Goal: Use online tool/utility: Utilize a website feature to perform a specific function

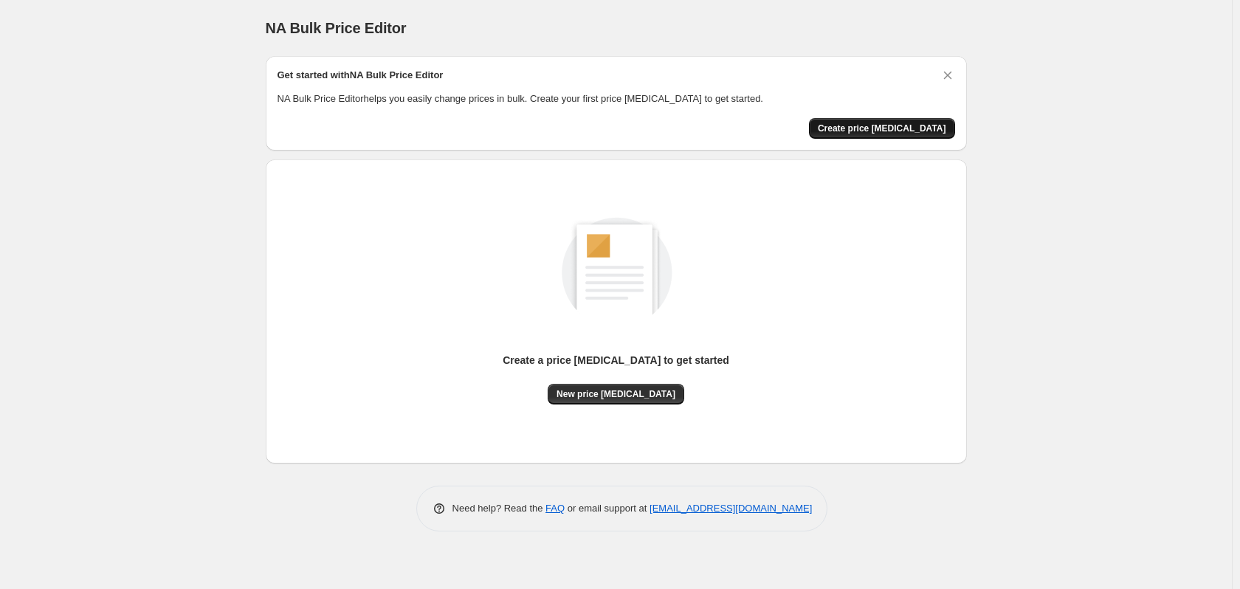
click at [891, 131] on span "Create price change job" at bounding box center [882, 128] width 128 height 12
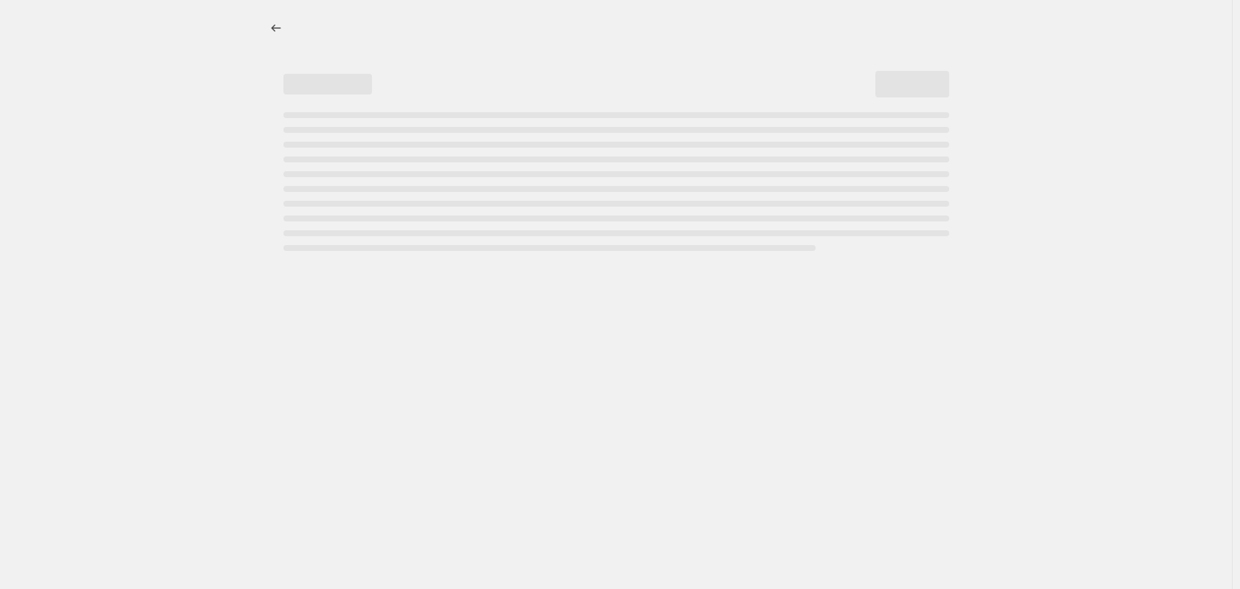
select select "percentage"
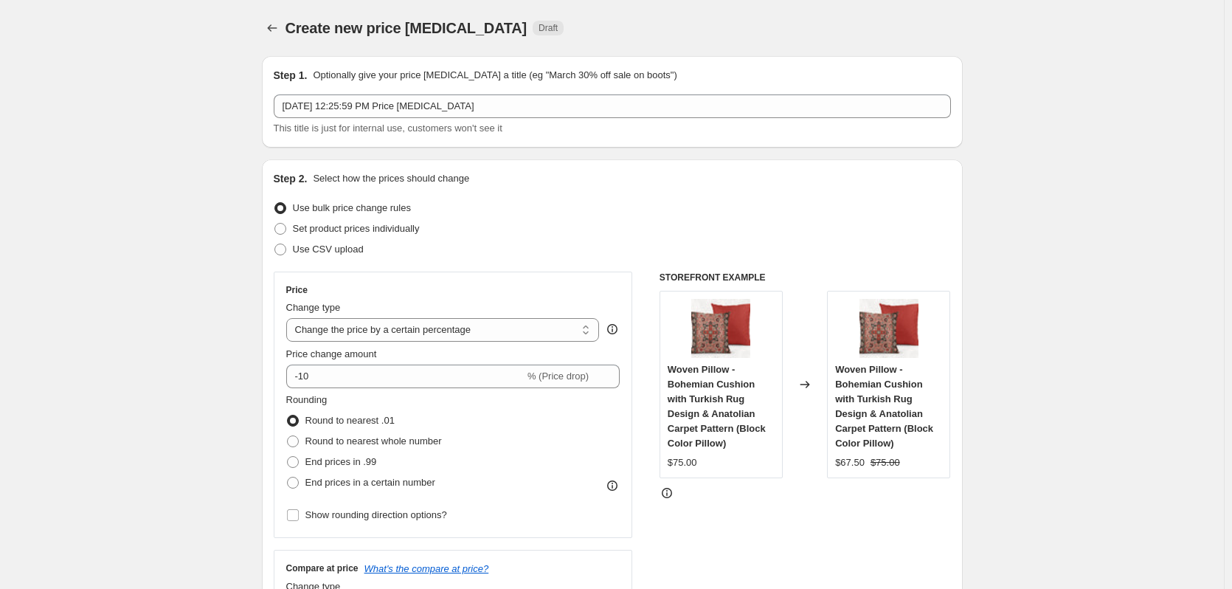
scroll to position [172, 0]
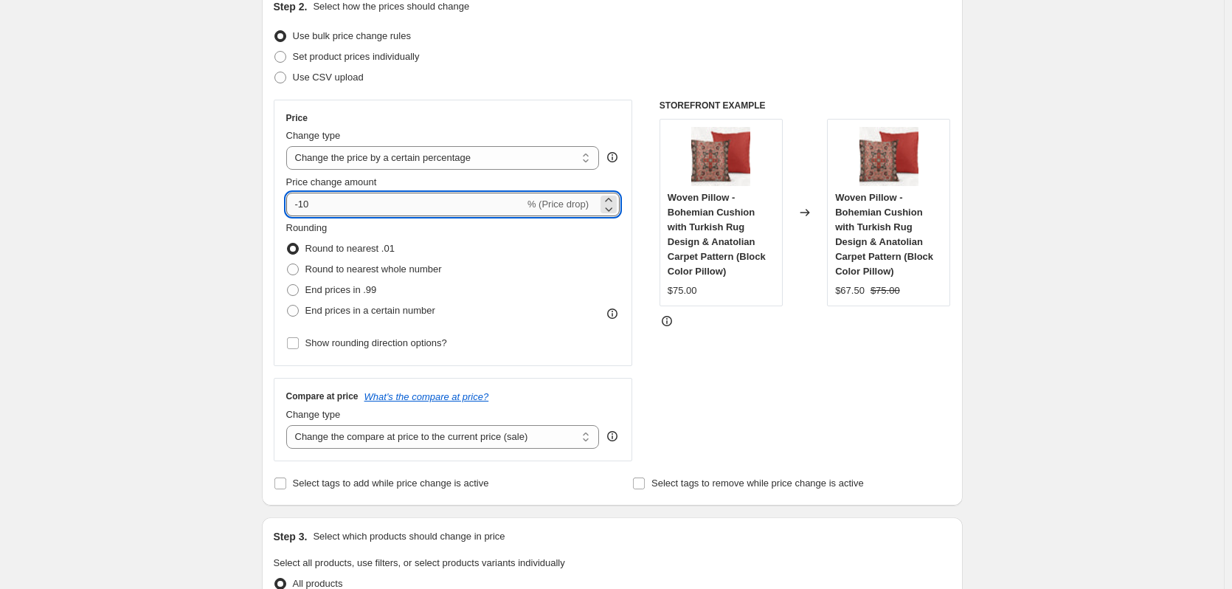
click at [307, 204] on input "-10" at bounding box center [405, 205] width 238 height 24
type input "-20"
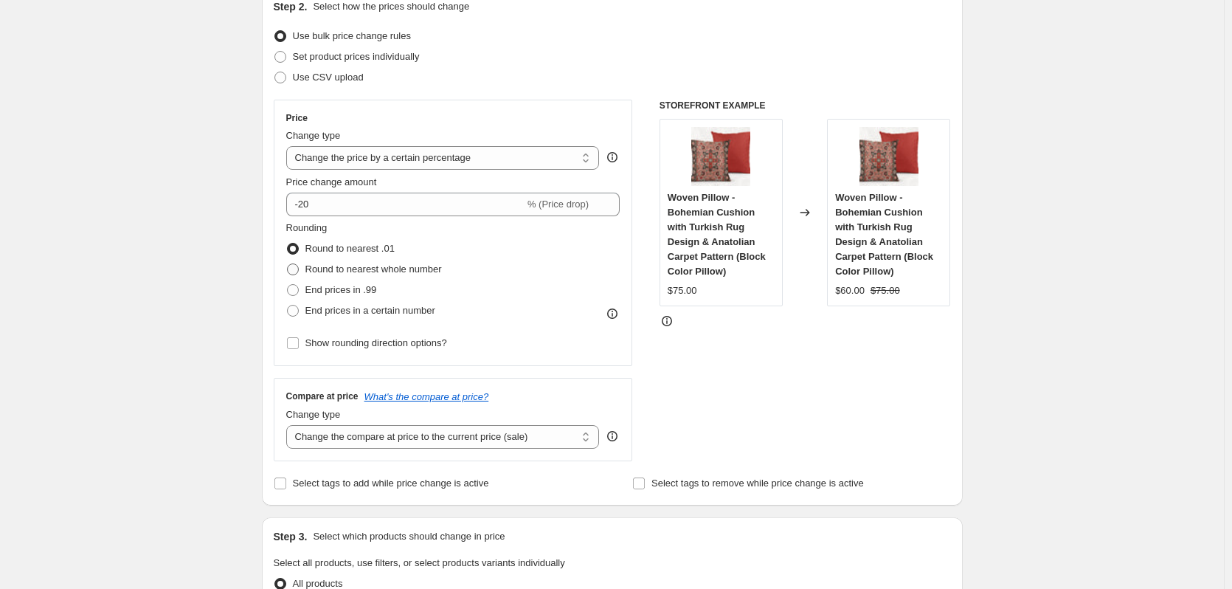
click at [362, 271] on span "Round to nearest whole number" at bounding box center [373, 268] width 137 height 11
click at [288, 264] on input "Round to nearest whole number" at bounding box center [287, 263] width 1 height 1
radio input "true"
click at [296, 292] on span at bounding box center [293, 290] width 12 height 12
click at [288, 285] on input "End prices in .99" at bounding box center [287, 284] width 1 height 1
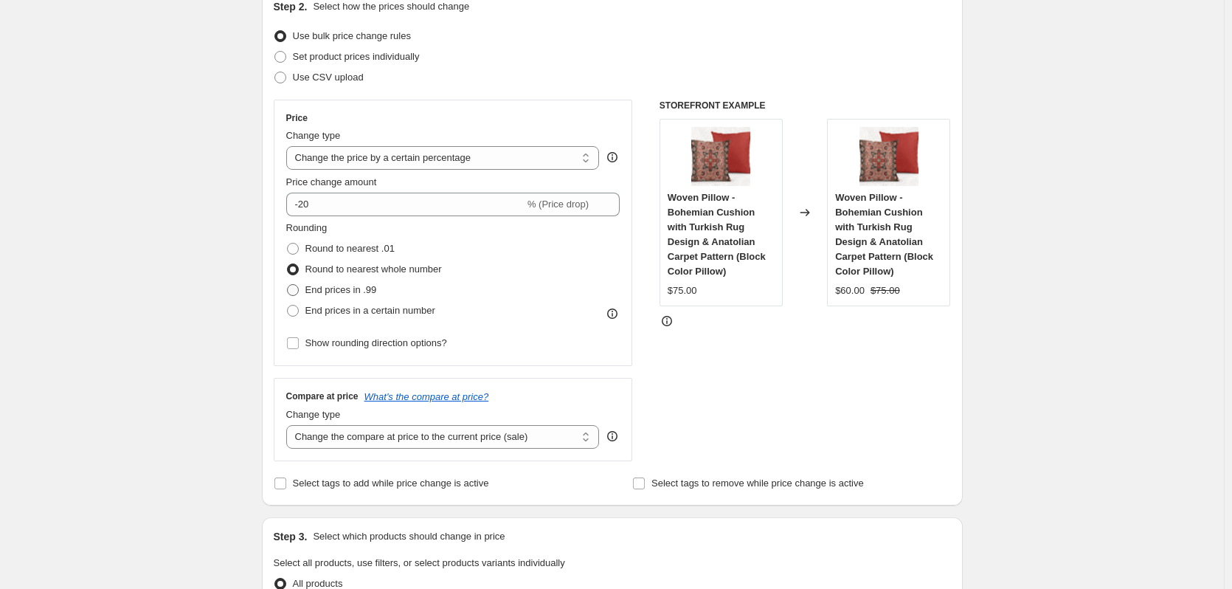
radio input "true"
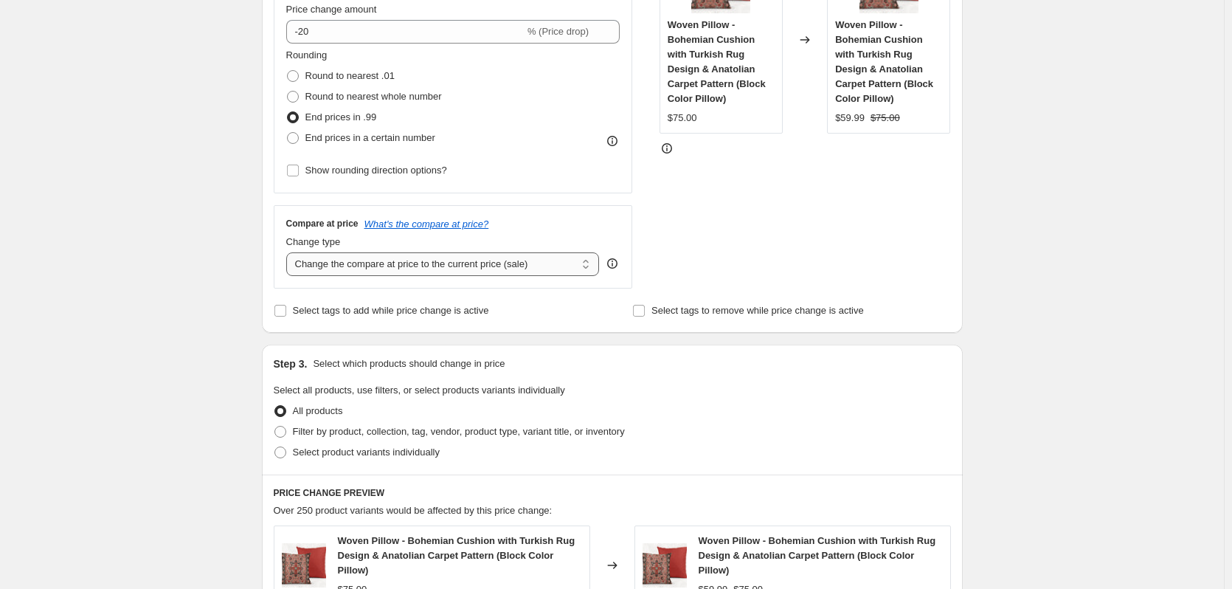
click at [426, 268] on select "Change the compare at price to the current price (sale) Change the compare at p…" at bounding box center [443, 264] width 314 height 24
click at [289, 252] on select "Change the compare at price to the current price (sale) Change the compare at p…" at bounding box center [443, 264] width 314 height 24
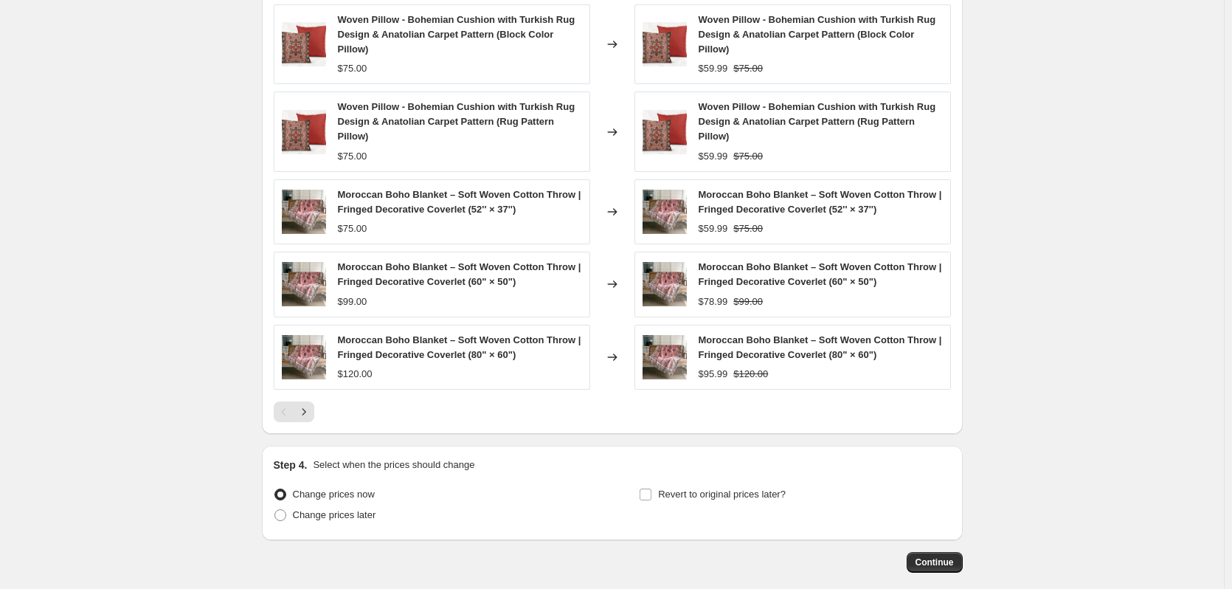
scroll to position [940, 0]
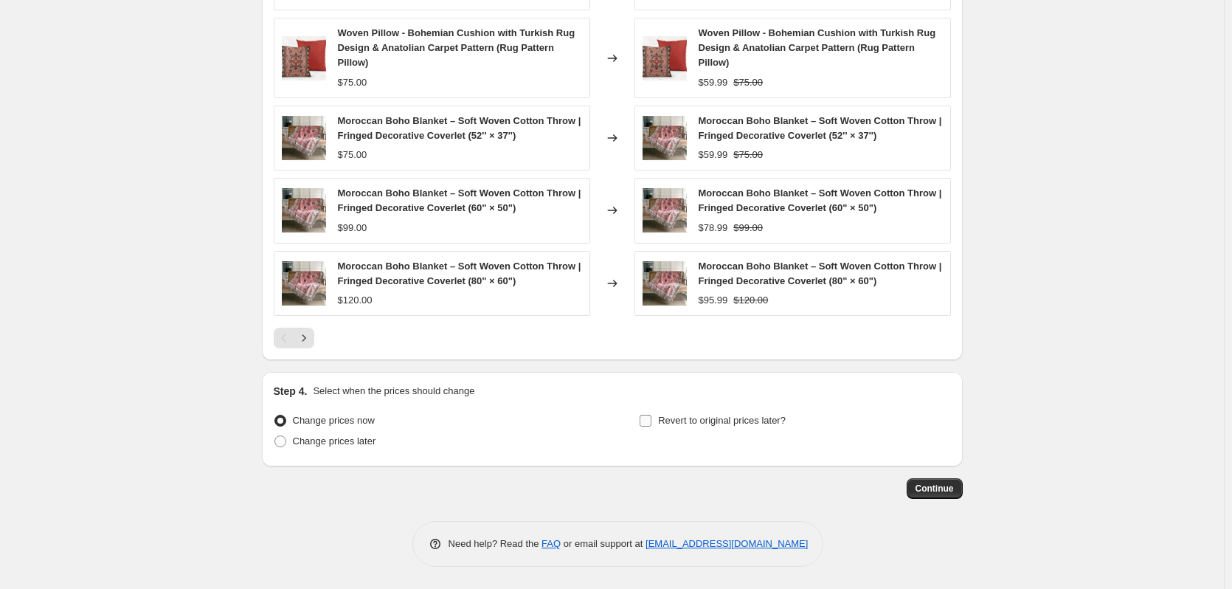
click at [650, 422] on input "Revert to original prices later?" at bounding box center [646, 421] width 12 height 12
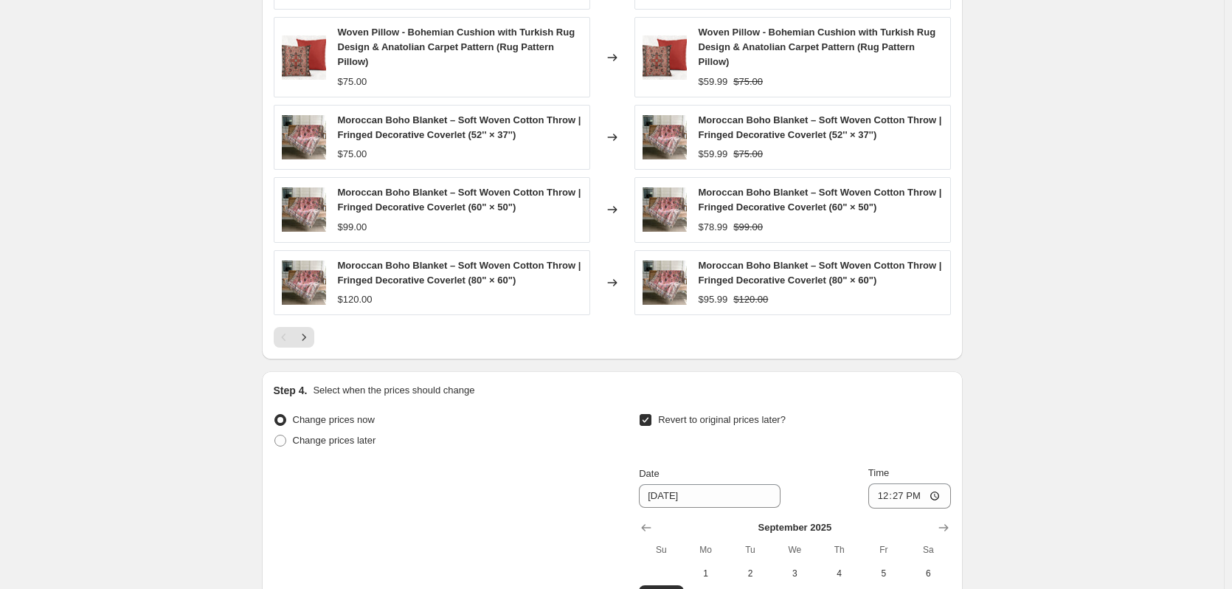
click at [652, 423] on input "Revert to original prices later?" at bounding box center [646, 420] width 12 height 12
checkbox input "false"
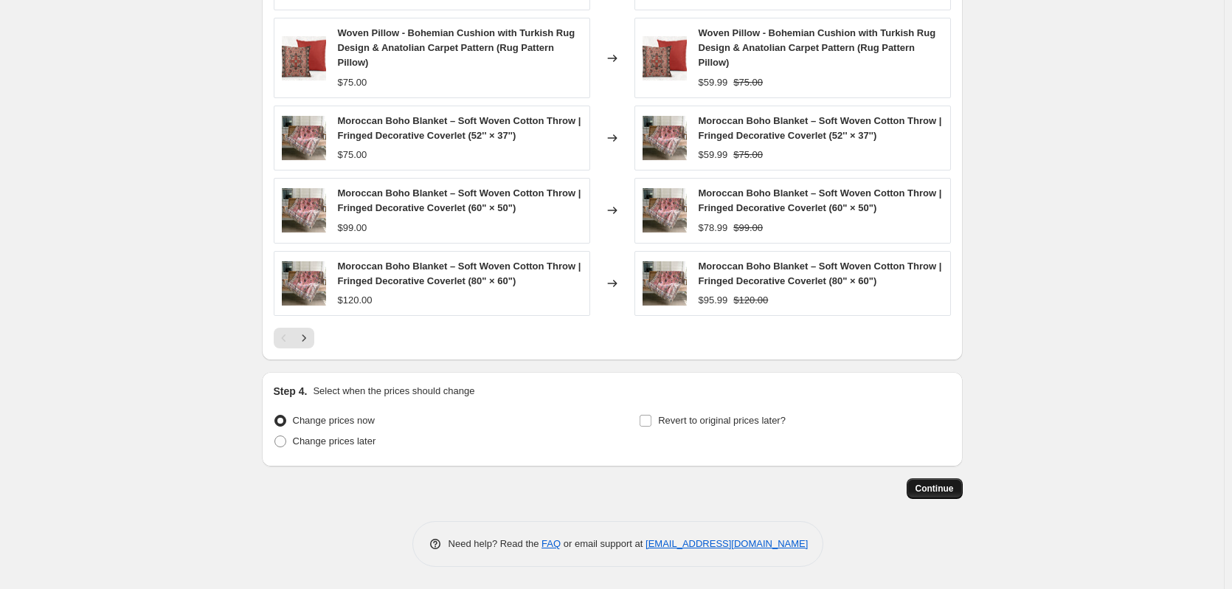
click at [947, 492] on span "Continue" at bounding box center [935, 489] width 38 height 12
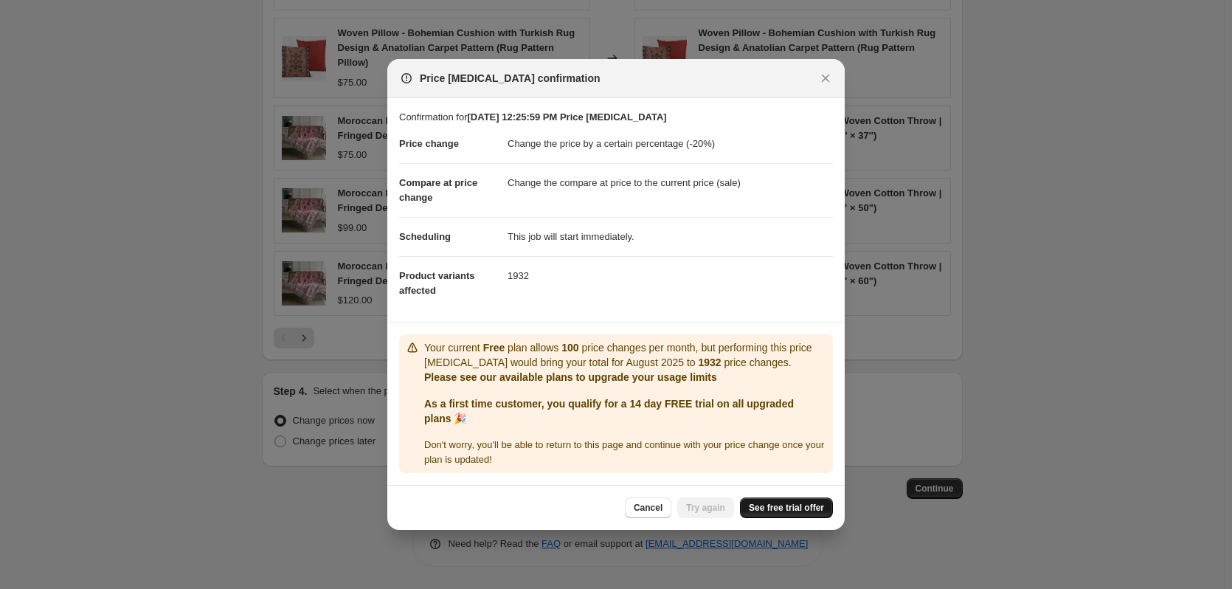
click at [778, 508] on span "See free trial offer" at bounding box center [786, 508] width 75 height 12
click at [706, 511] on span "Try again" at bounding box center [705, 508] width 39 height 12
click at [705, 511] on span "Try again" at bounding box center [705, 508] width 39 height 12
click at [795, 513] on span "See free trial offer" at bounding box center [786, 508] width 75 height 12
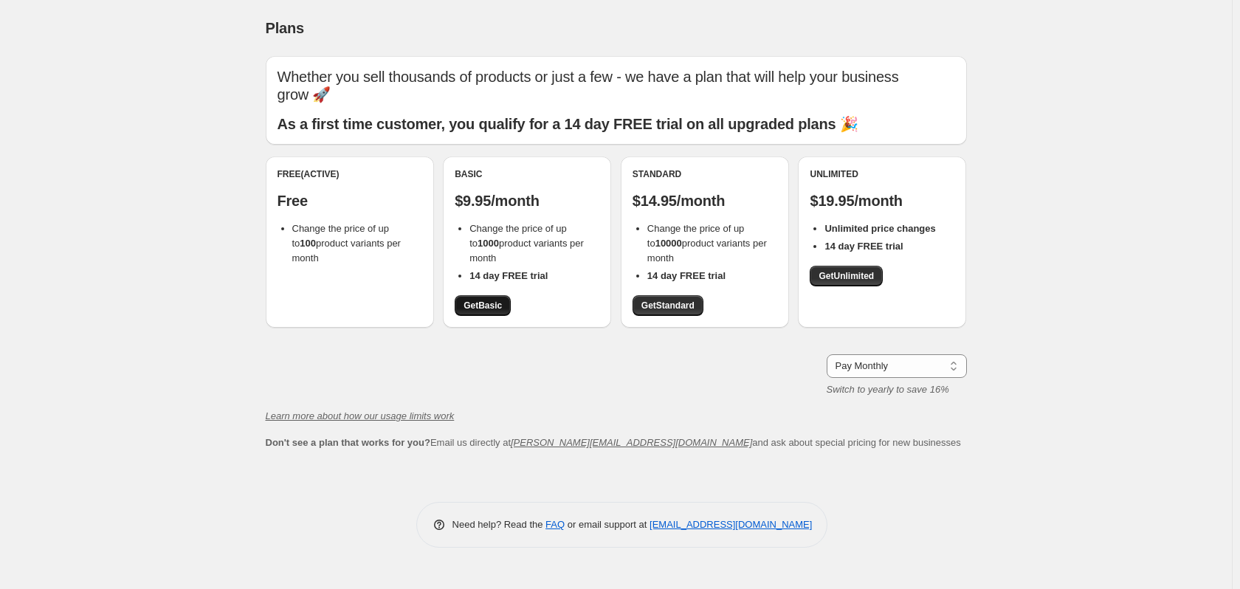
click at [484, 307] on span "Get Basic" at bounding box center [482, 306] width 38 height 12
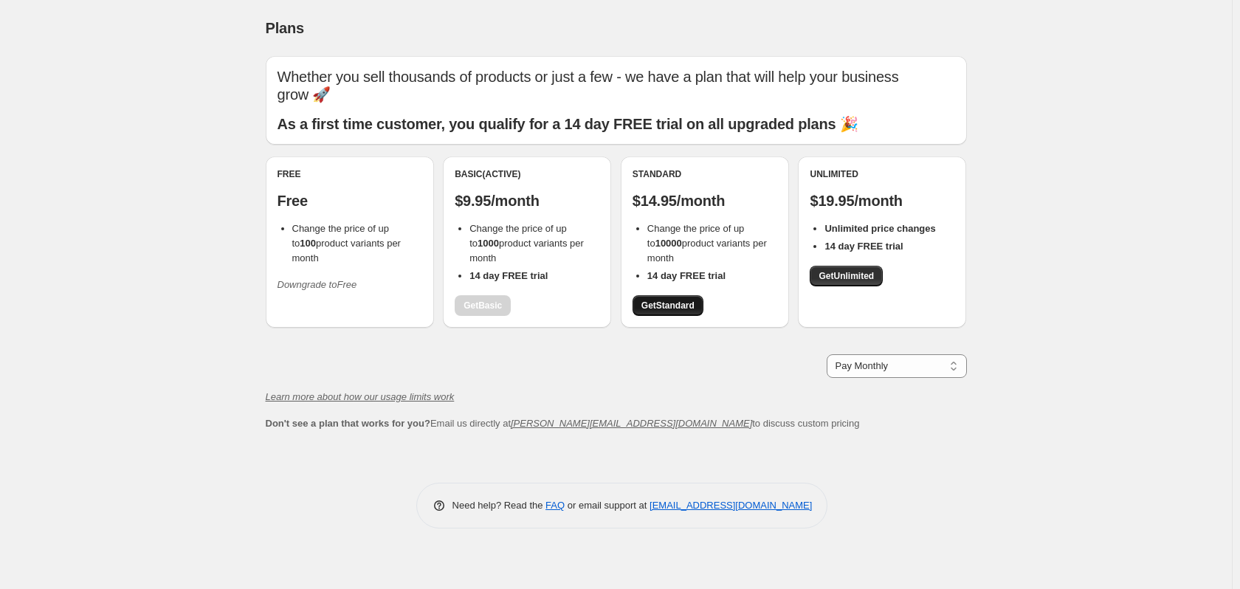
click at [664, 309] on span "Get Standard" at bounding box center [667, 306] width 53 height 12
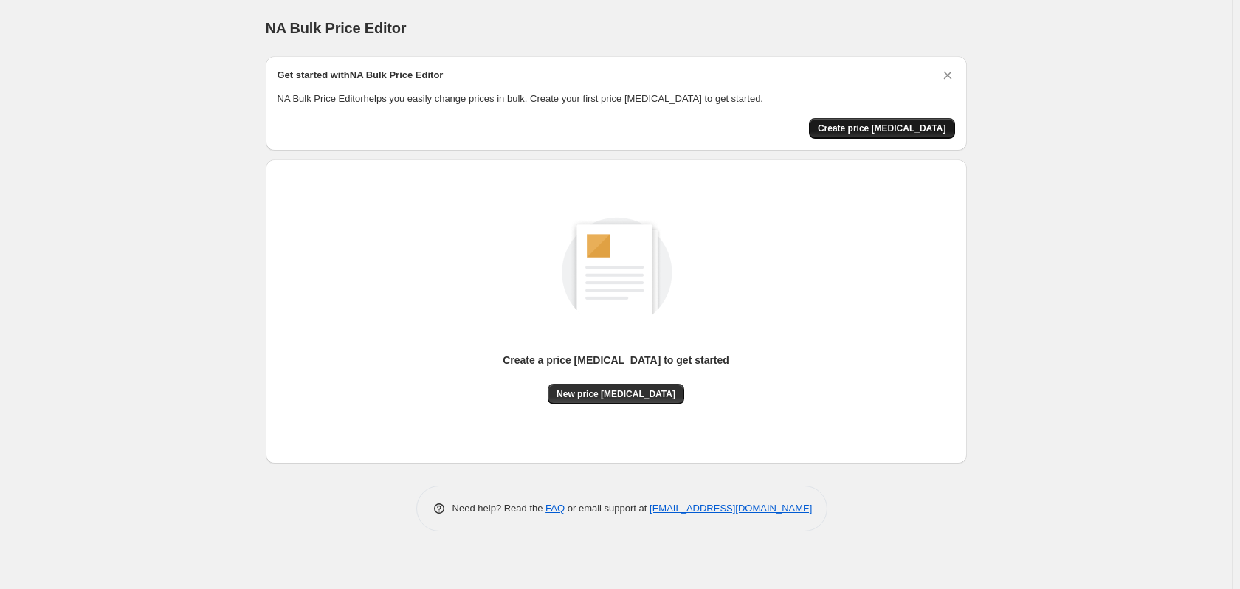
click at [869, 125] on span "Create price [MEDICAL_DATA]" at bounding box center [882, 128] width 128 height 12
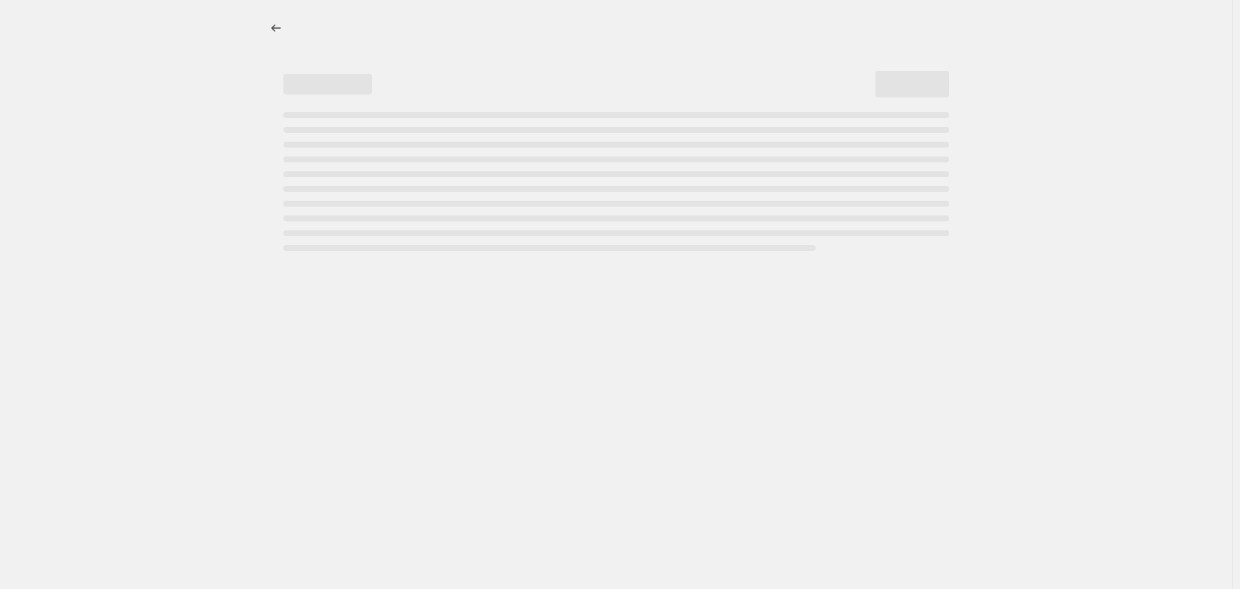
select select "percentage"
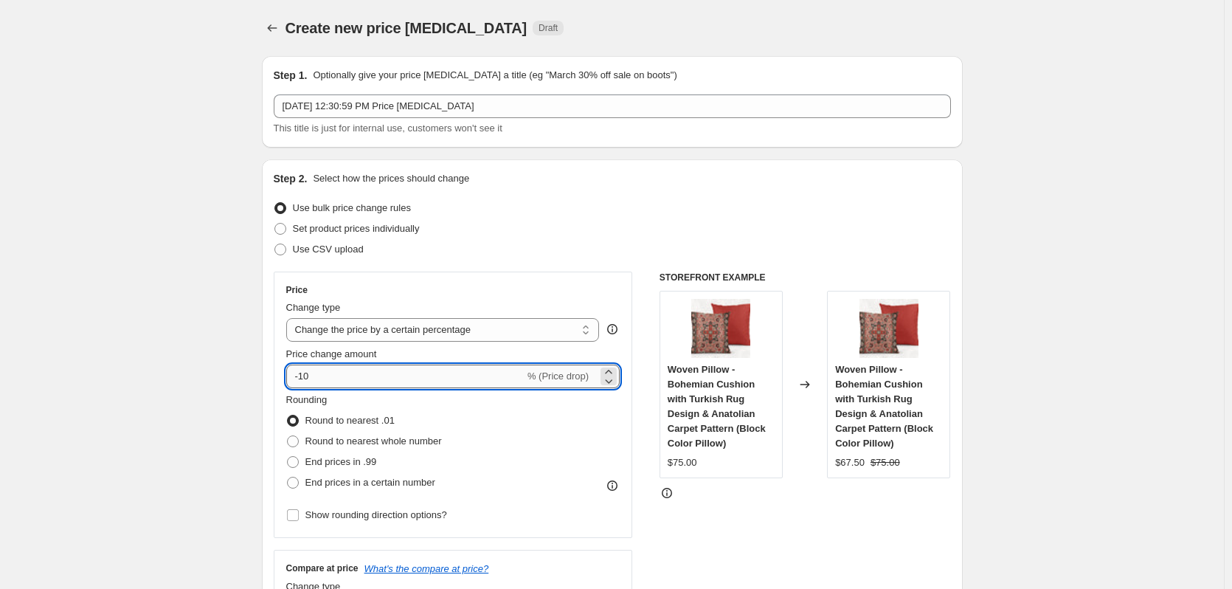
click at [307, 377] on input "-10" at bounding box center [405, 377] width 238 height 24
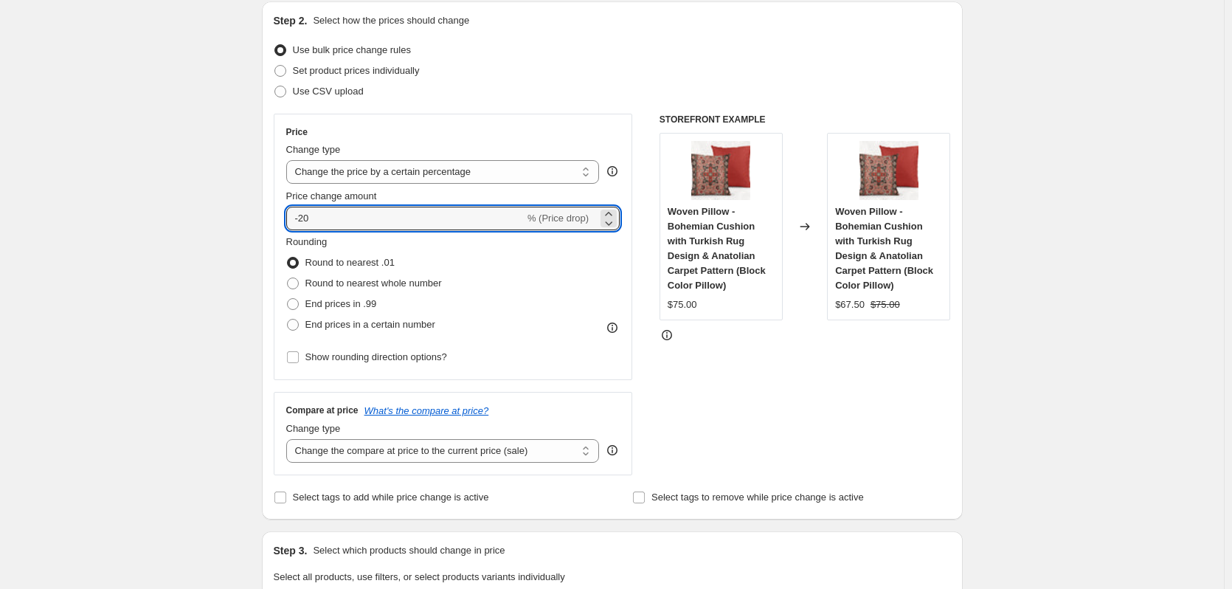
scroll to position [172, 0]
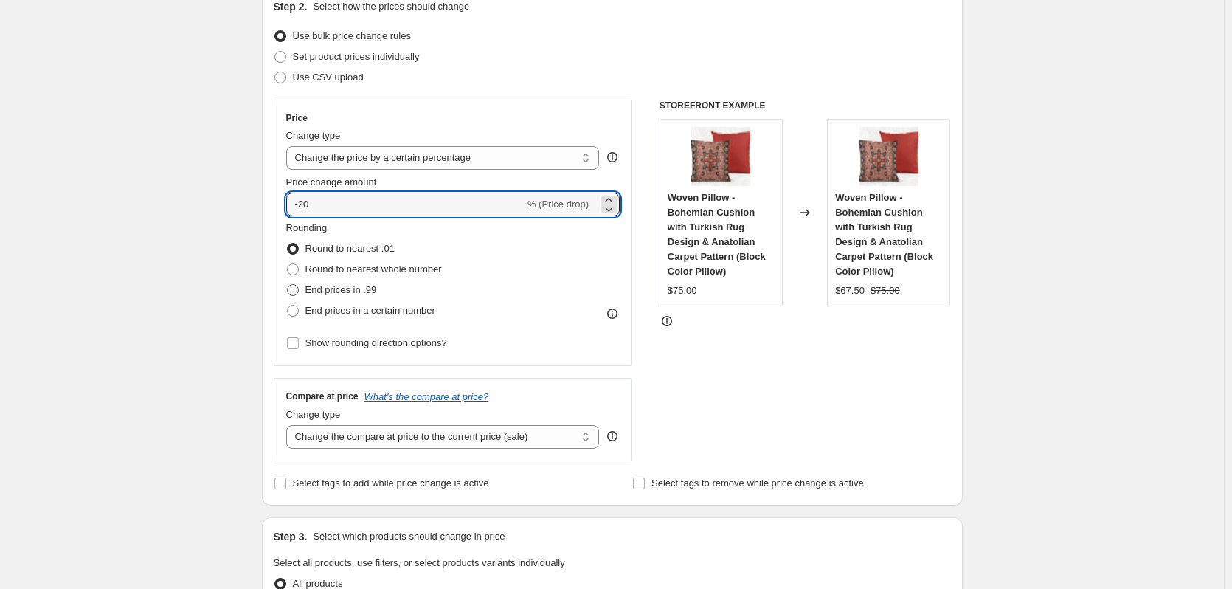
type input "-20"
click at [297, 289] on span at bounding box center [293, 290] width 12 height 12
click at [288, 285] on input "End prices in .99" at bounding box center [287, 284] width 1 height 1
radio input "true"
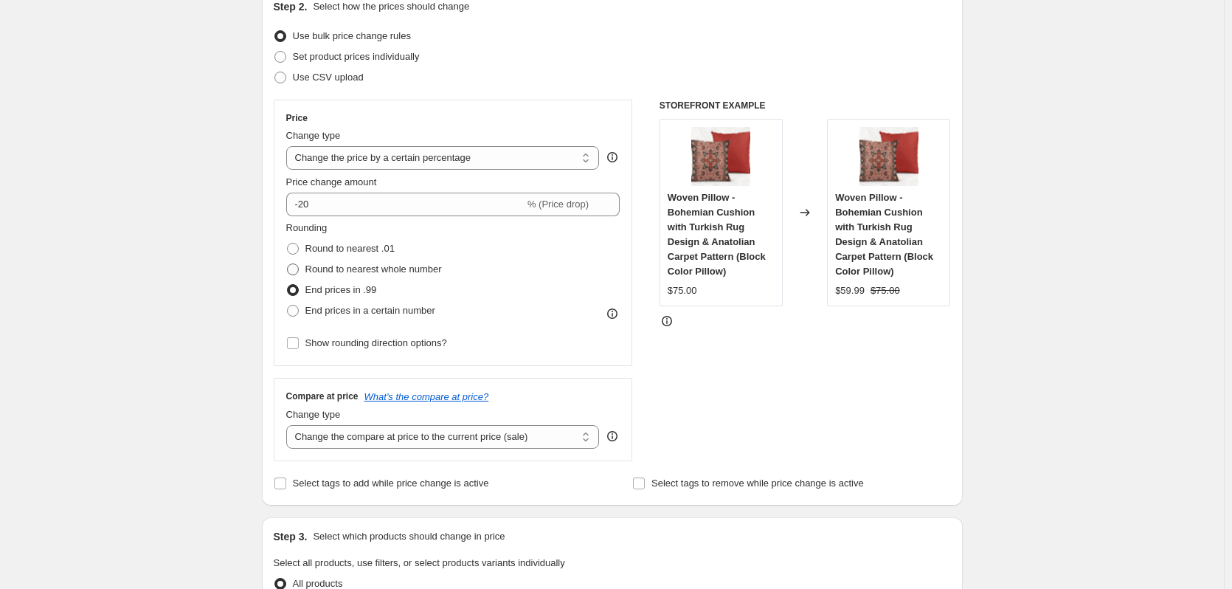
click at [297, 268] on span at bounding box center [293, 269] width 12 height 12
click at [288, 264] on input "Round to nearest whole number" at bounding box center [287, 263] width 1 height 1
radio input "true"
click at [299, 290] on span at bounding box center [293, 290] width 12 height 12
click at [288, 285] on input "End prices in .99" at bounding box center [287, 284] width 1 height 1
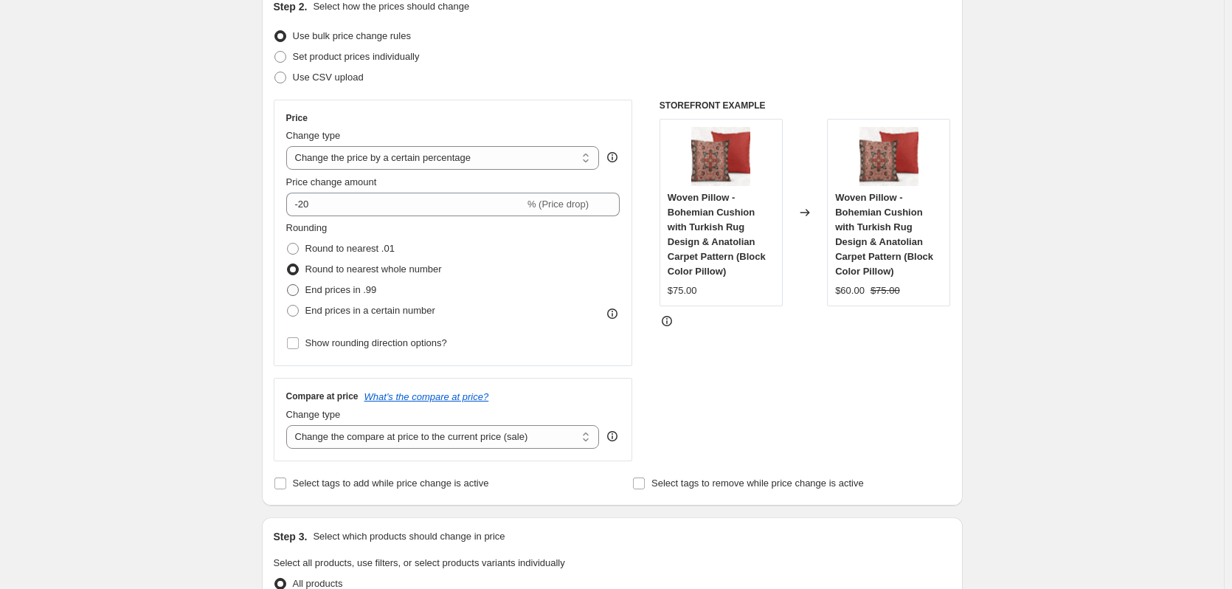
radio input "true"
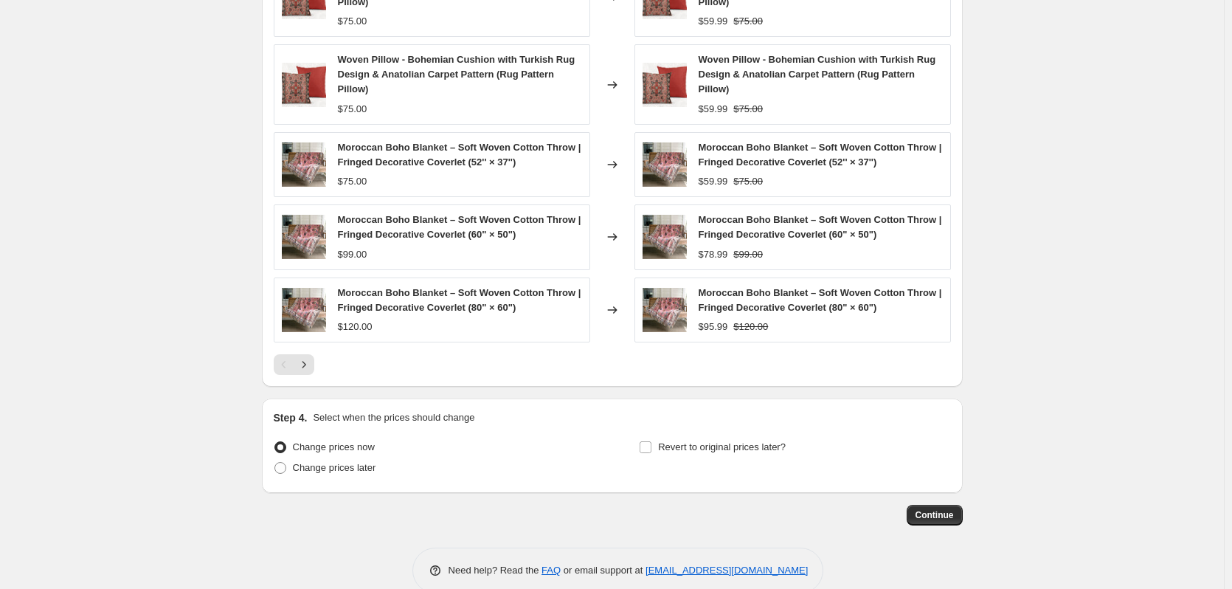
scroll to position [940, 0]
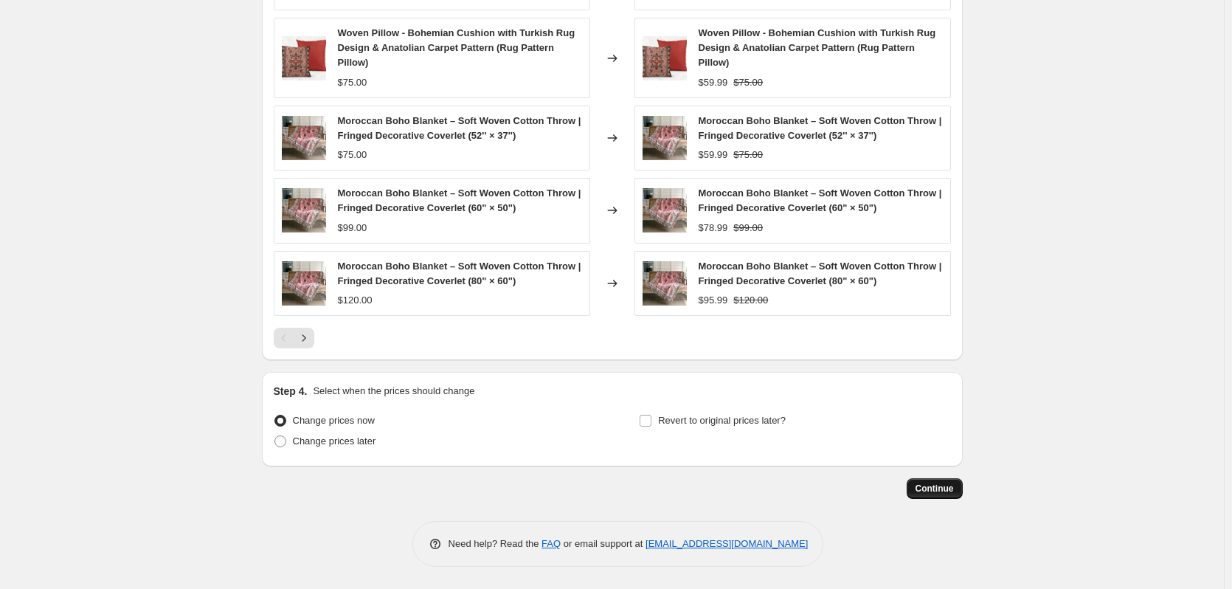
click at [926, 491] on span "Continue" at bounding box center [935, 489] width 38 height 12
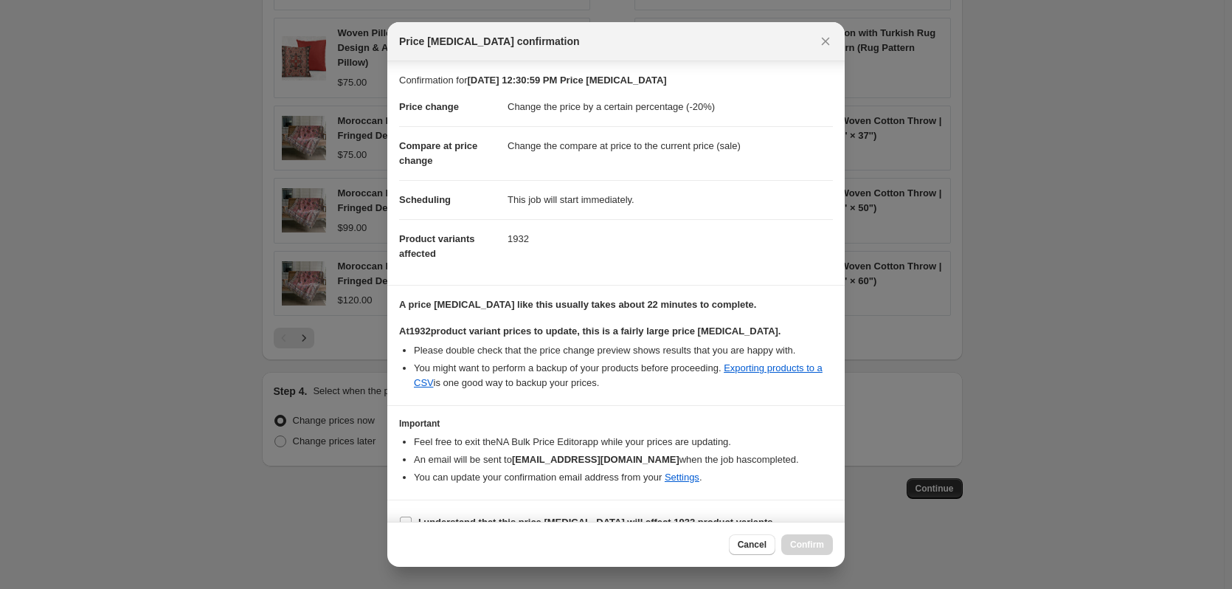
scroll to position [23, 0]
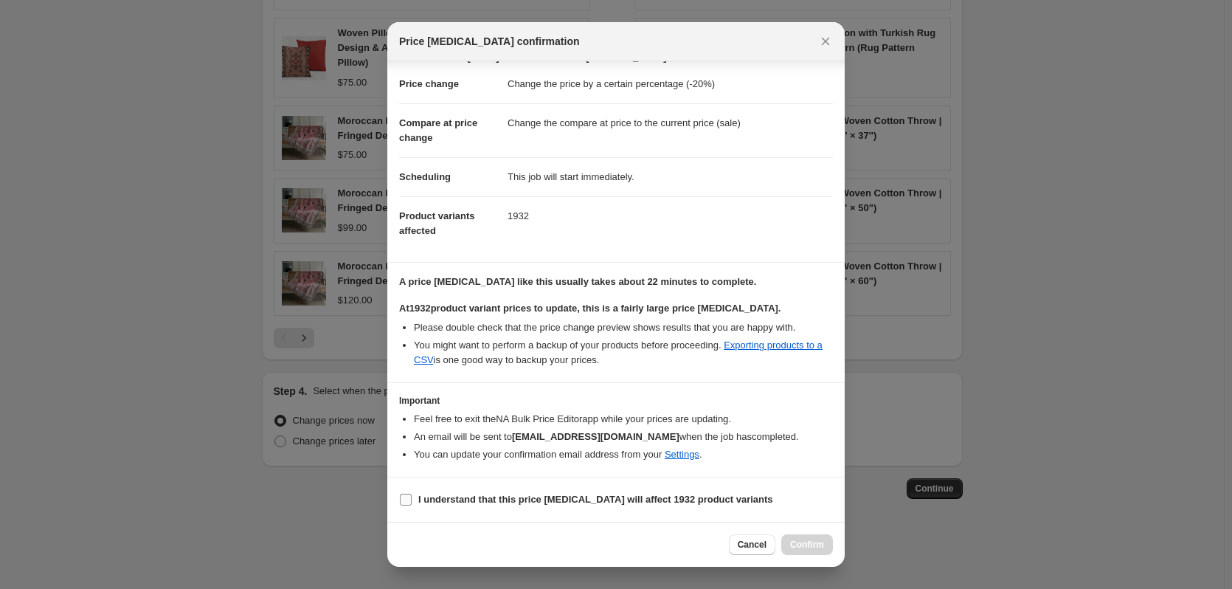
click at [406, 498] on input "I understand that this price change job will affect 1932 product variants" at bounding box center [406, 500] width 12 height 12
checkbox input "true"
click at [795, 547] on span "Confirm" at bounding box center [807, 545] width 34 height 12
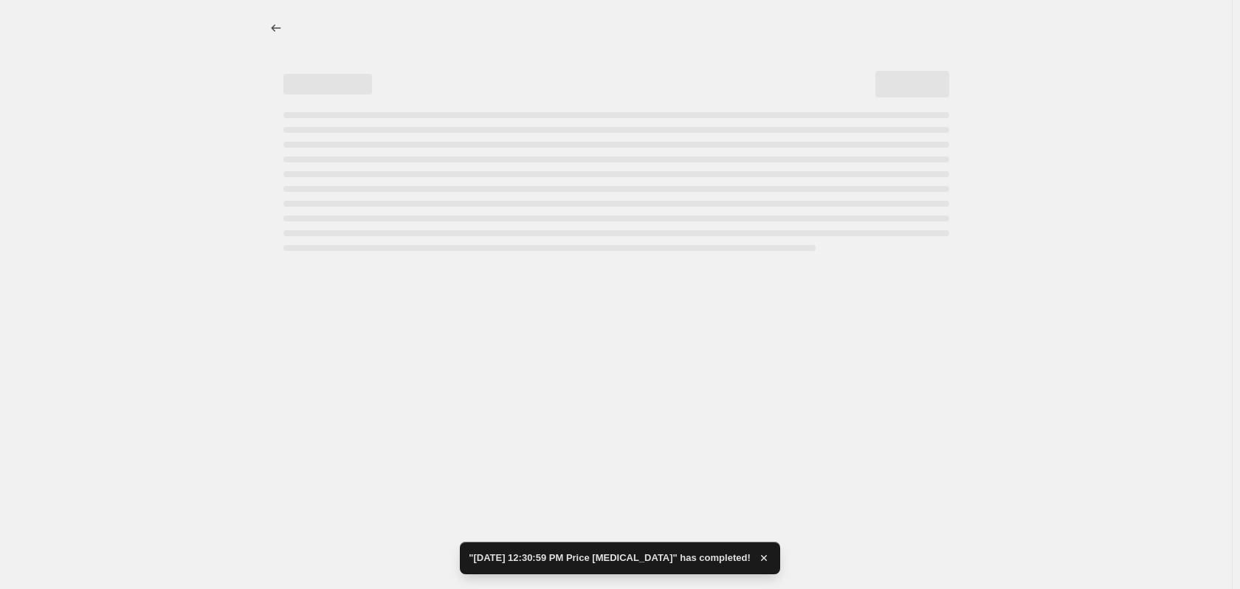
select select "percentage"
